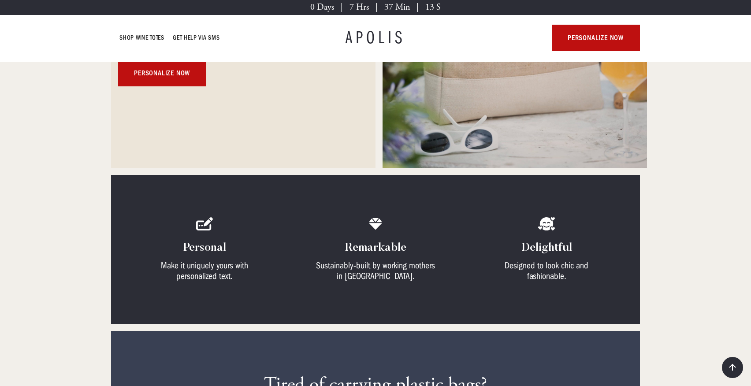
scroll to position [201, 0]
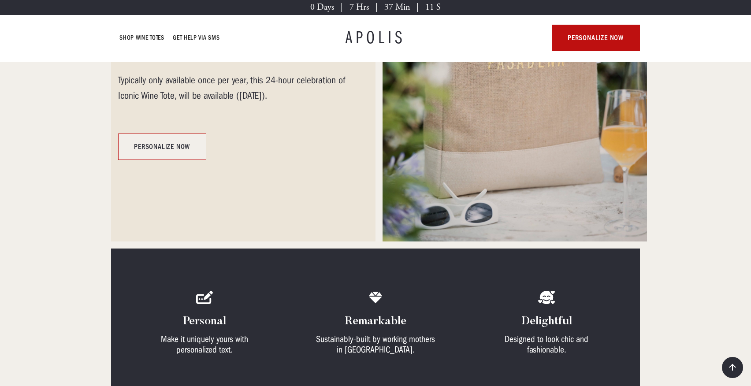
click at [182, 141] on link "personalize now" at bounding box center [162, 146] width 88 height 26
